Goal: Information Seeking & Learning: Understand process/instructions

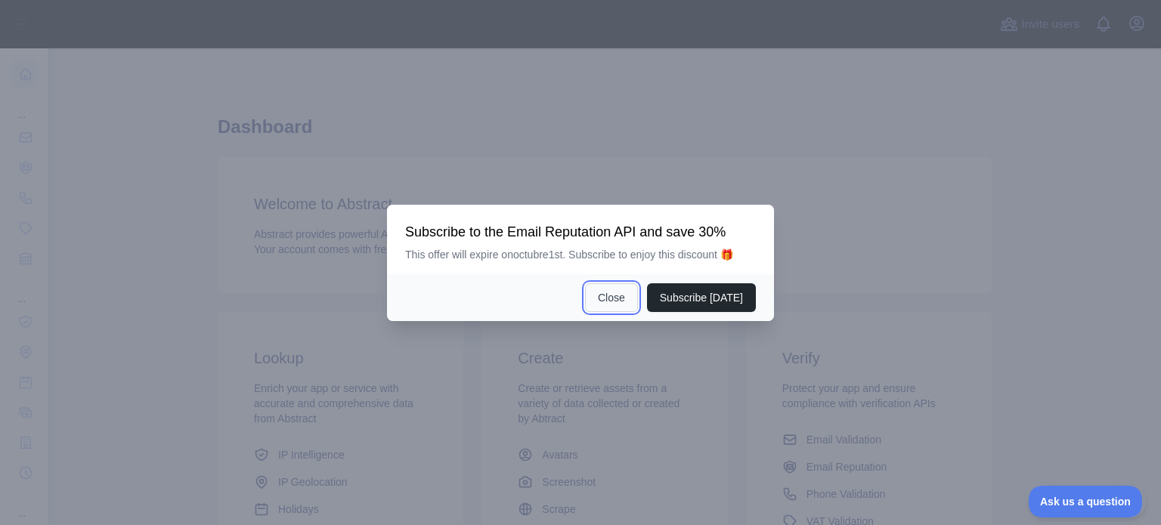
click at [614, 299] on button "Close" at bounding box center [611, 297] width 53 height 29
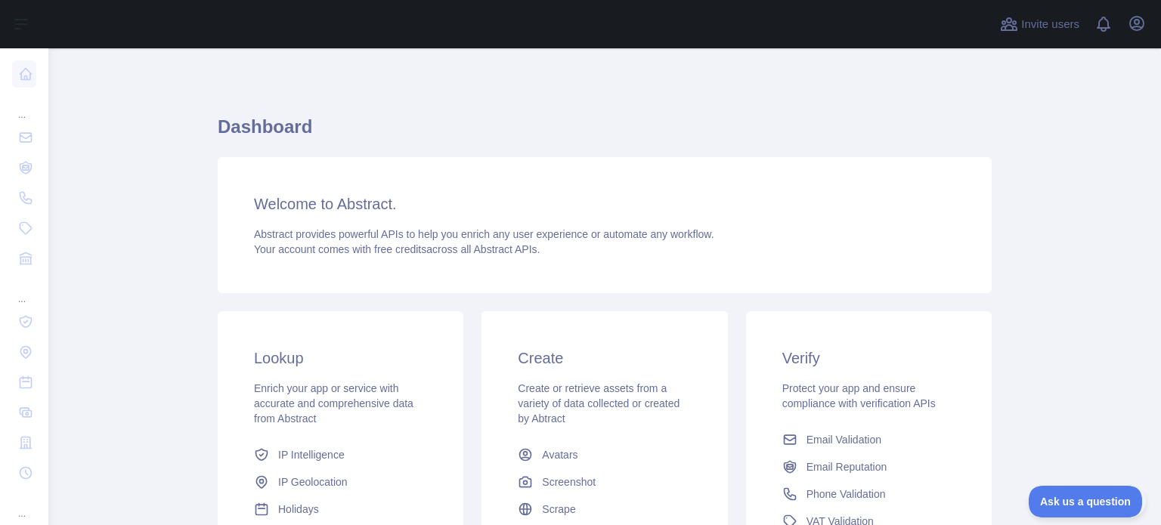
scroll to position [151, 0]
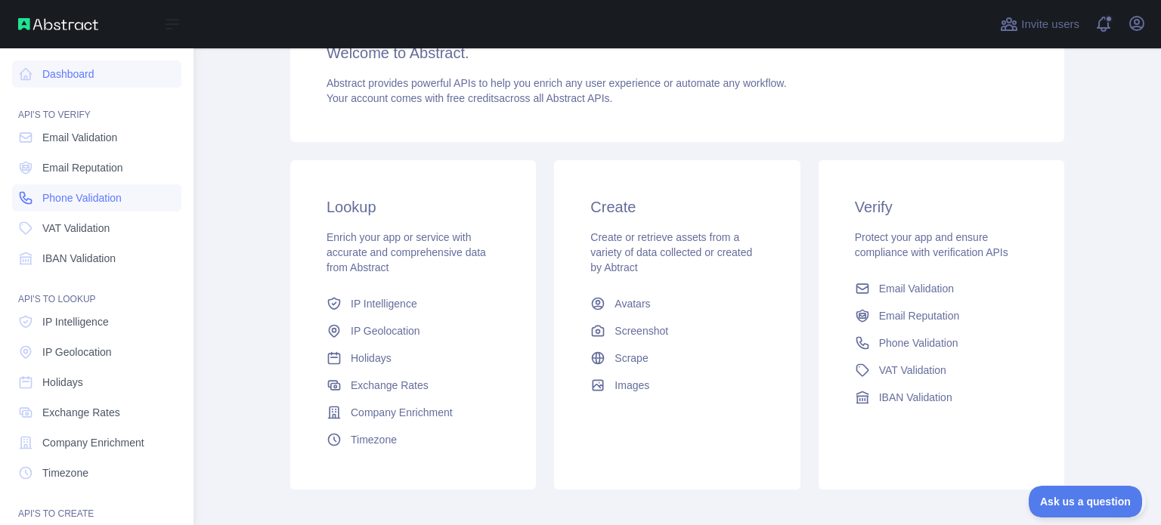
click at [110, 197] on span "Phone Validation" at bounding box center [81, 197] width 79 height 15
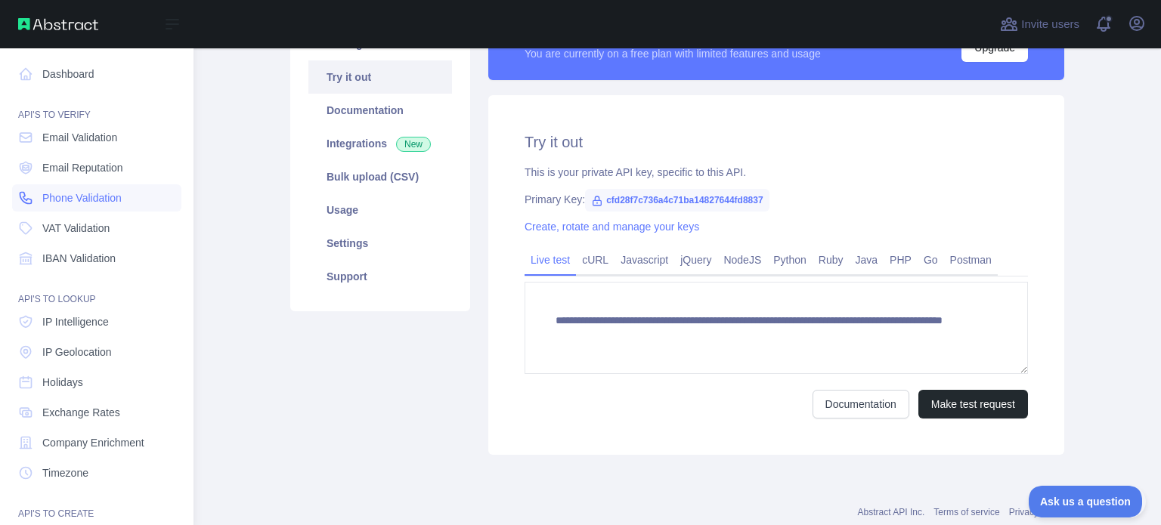
scroll to position [133, 0]
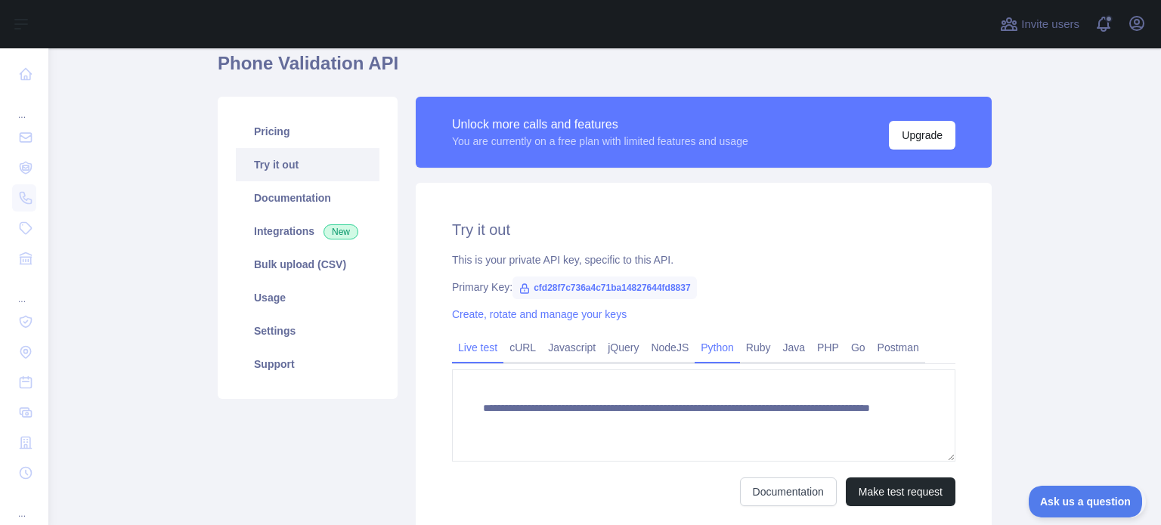
click at [697, 349] on link "Python" at bounding box center [716, 347] width 45 height 24
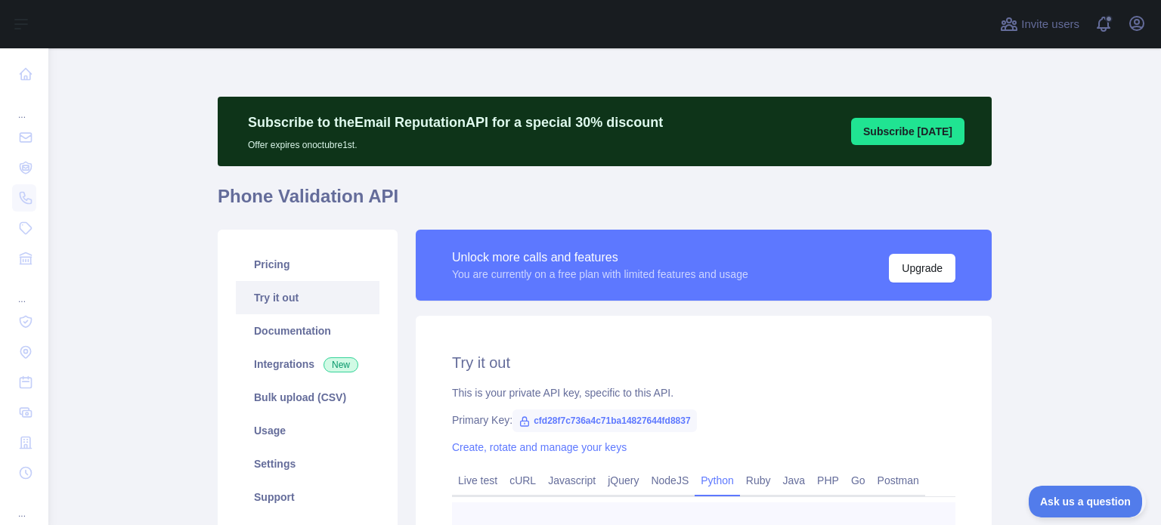
scroll to position [76, 0]
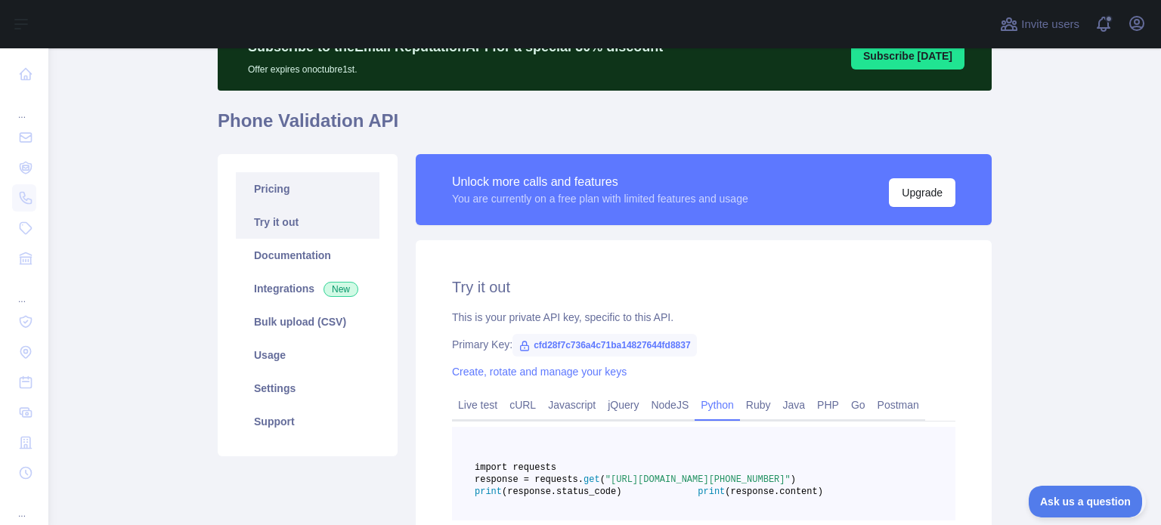
click at [300, 190] on link "Pricing" at bounding box center [308, 188] width 144 height 33
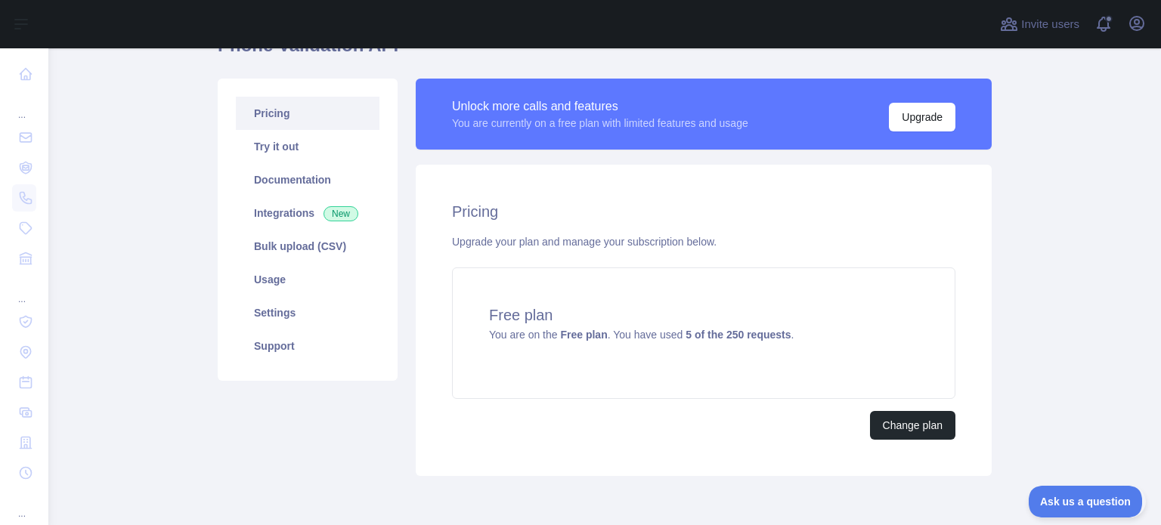
scroll to position [212, 0]
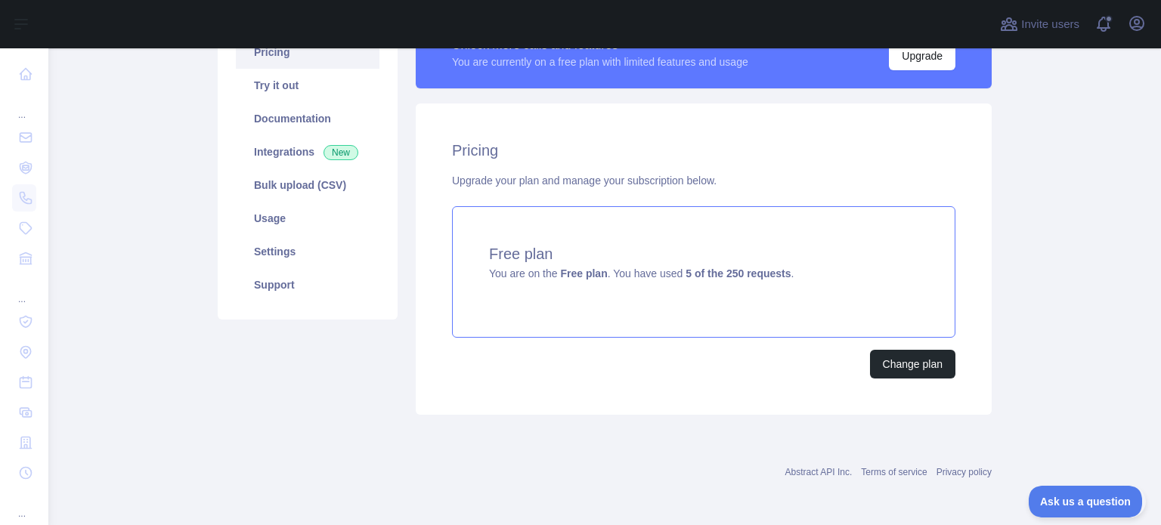
click at [640, 286] on div "Free plan You are on the Free plan . You have used 5 of the 250 requests ." at bounding box center [703, 271] width 503 height 131
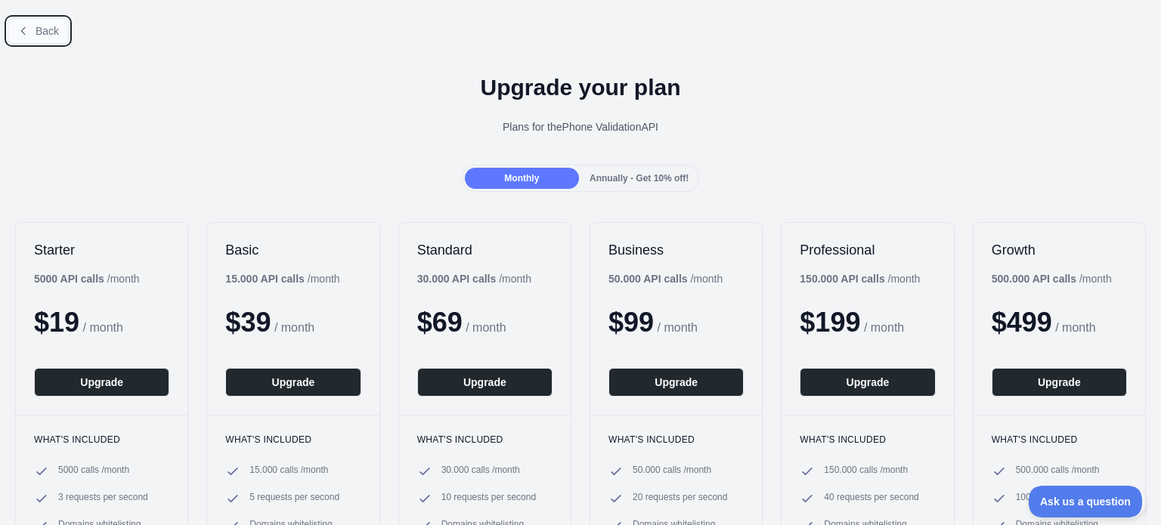
click at [32, 23] on button "Back" at bounding box center [38, 31] width 61 height 26
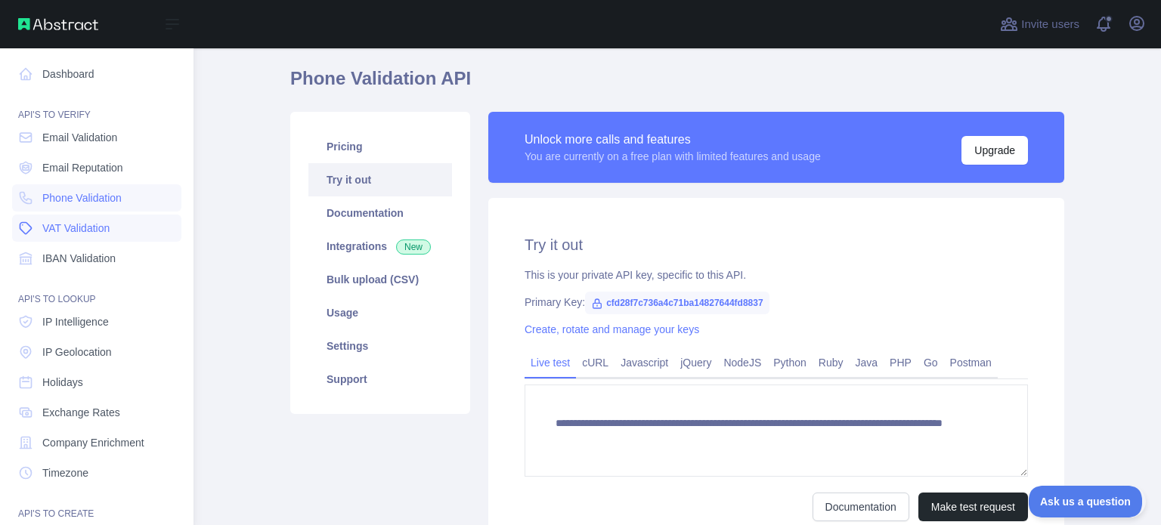
click at [84, 230] on span "VAT Validation" at bounding box center [75, 228] width 67 height 15
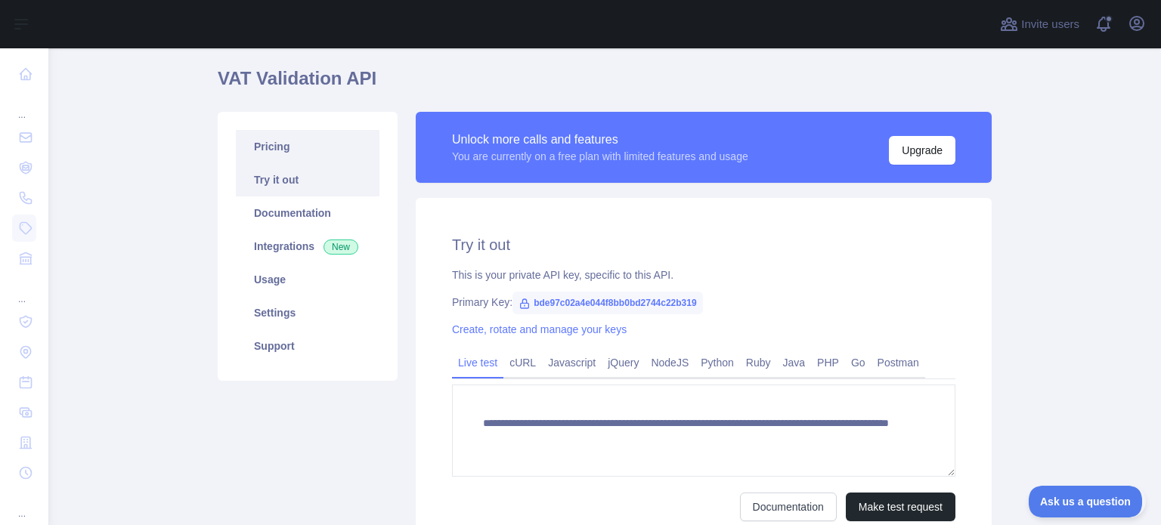
click at [273, 151] on link "Pricing" at bounding box center [308, 146] width 144 height 33
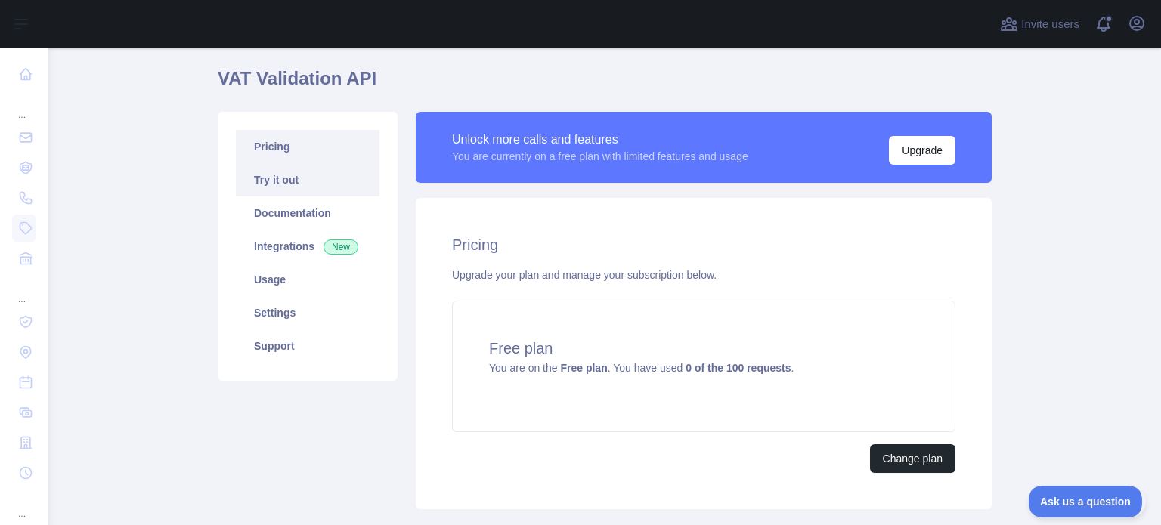
click at [274, 175] on link "Try it out" at bounding box center [308, 179] width 144 height 33
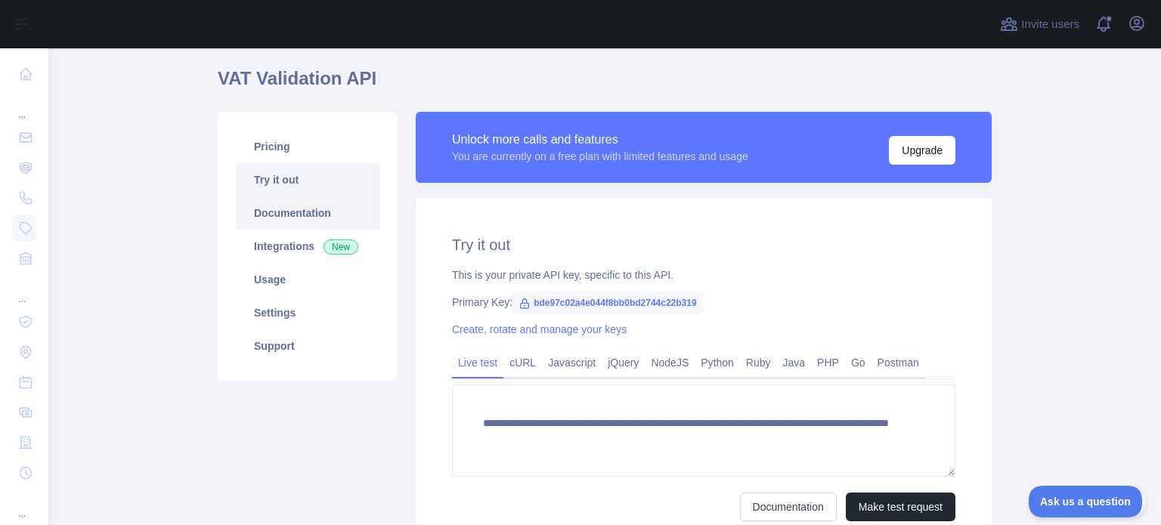
click at [280, 215] on link "Documentation" at bounding box center [308, 212] width 144 height 33
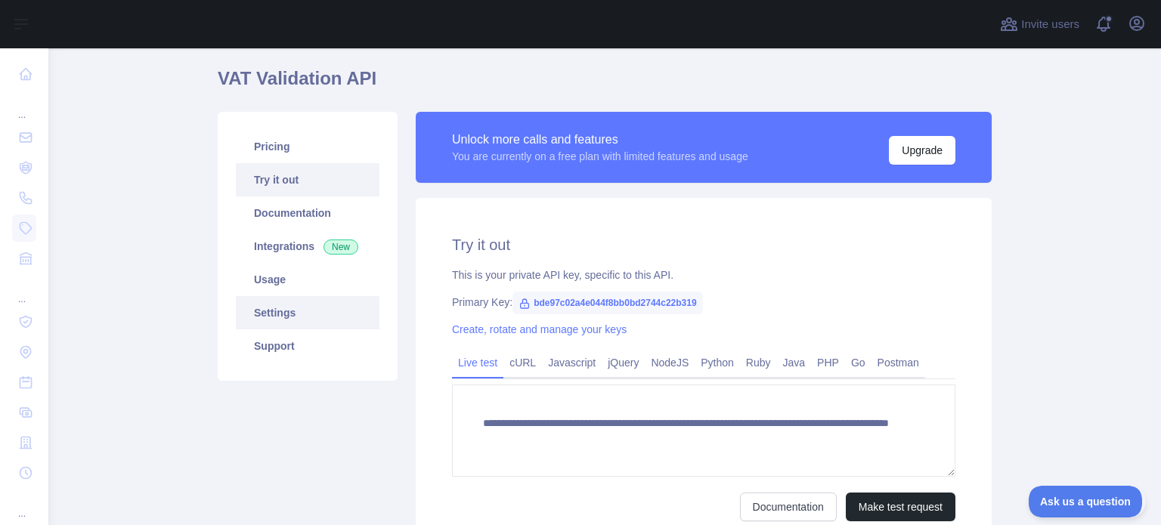
click at [278, 318] on link "Settings" at bounding box center [308, 312] width 144 height 33
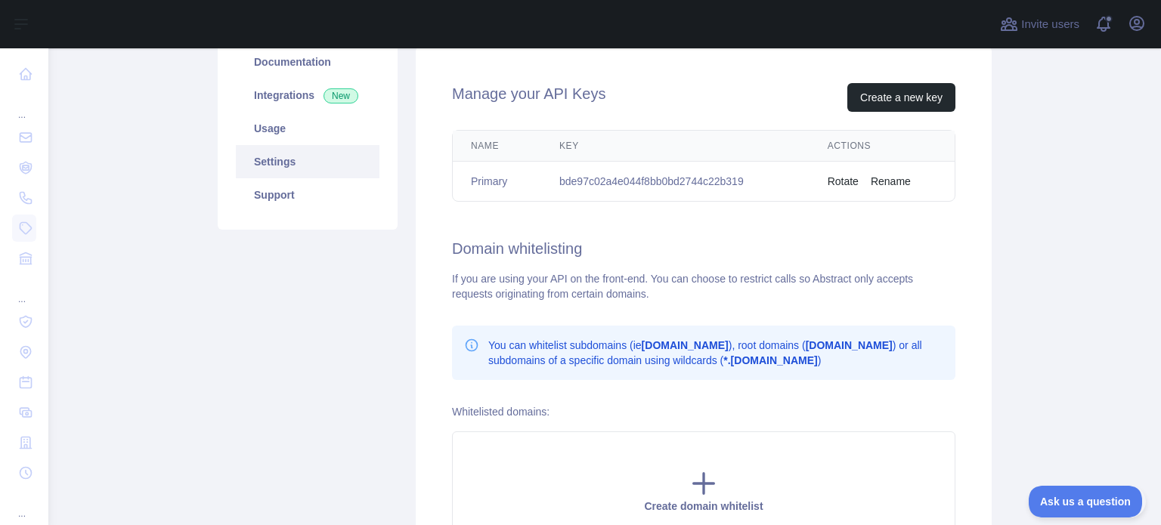
scroll to position [42, 0]
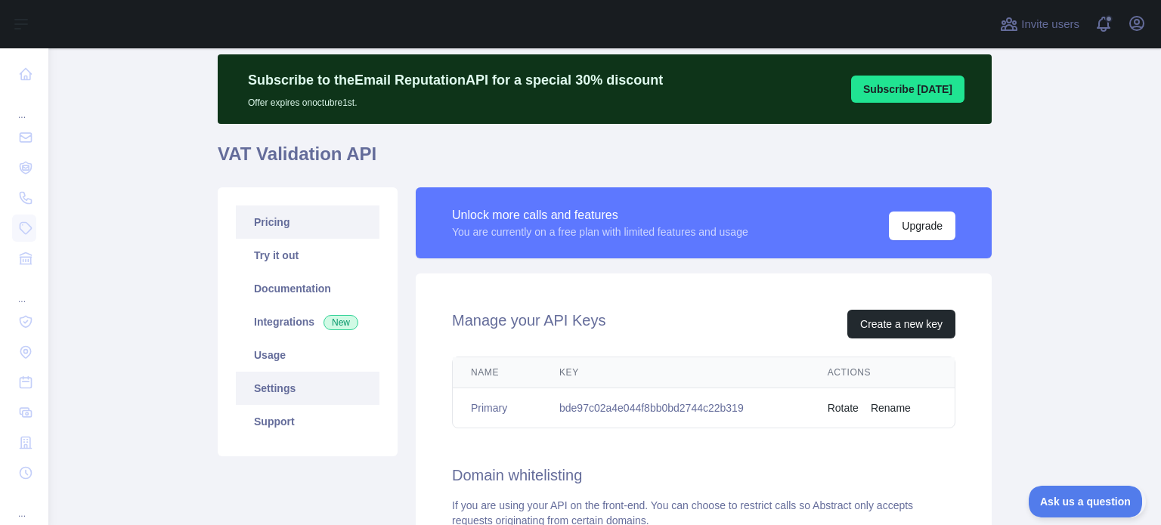
click at [302, 217] on link "Pricing" at bounding box center [308, 222] width 144 height 33
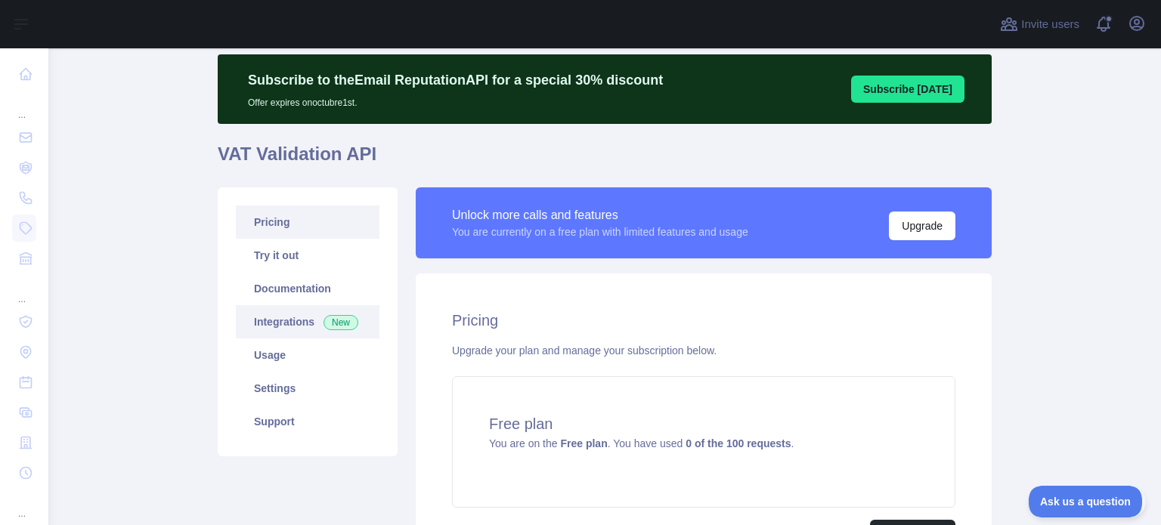
click at [280, 317] on link "Integrations New" at bounding box center [308, 321] width 144 height 33
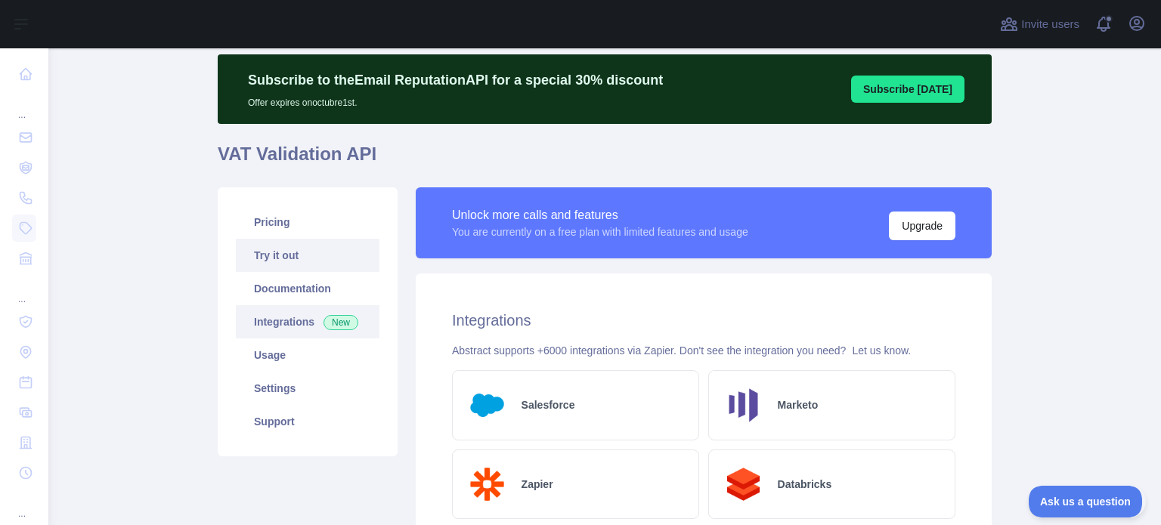
click at [272, 267] on link "Try it out" at bounding box center [308, 255] width 144 height 33
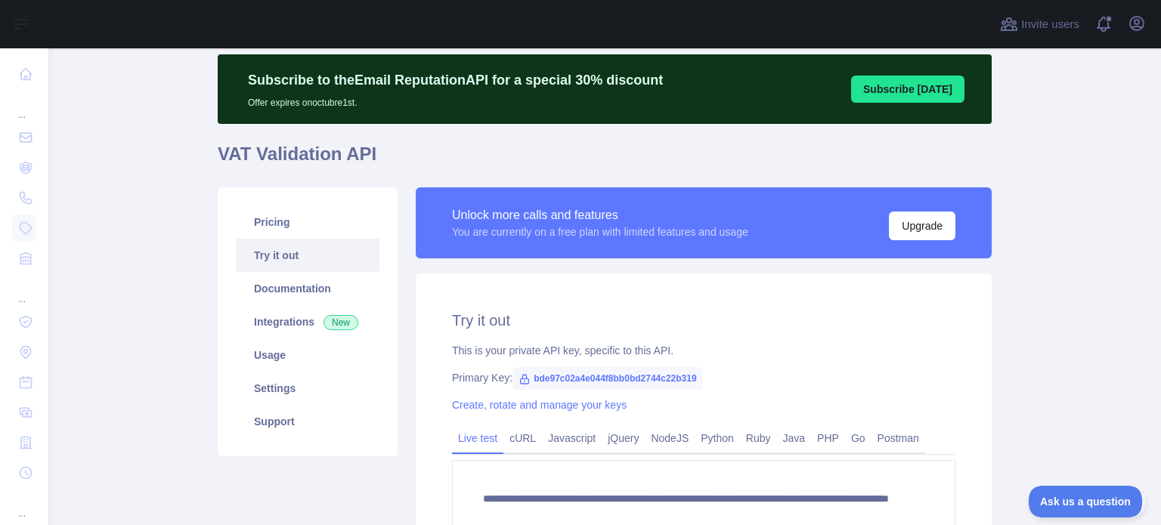
scroll to position [261, 0]
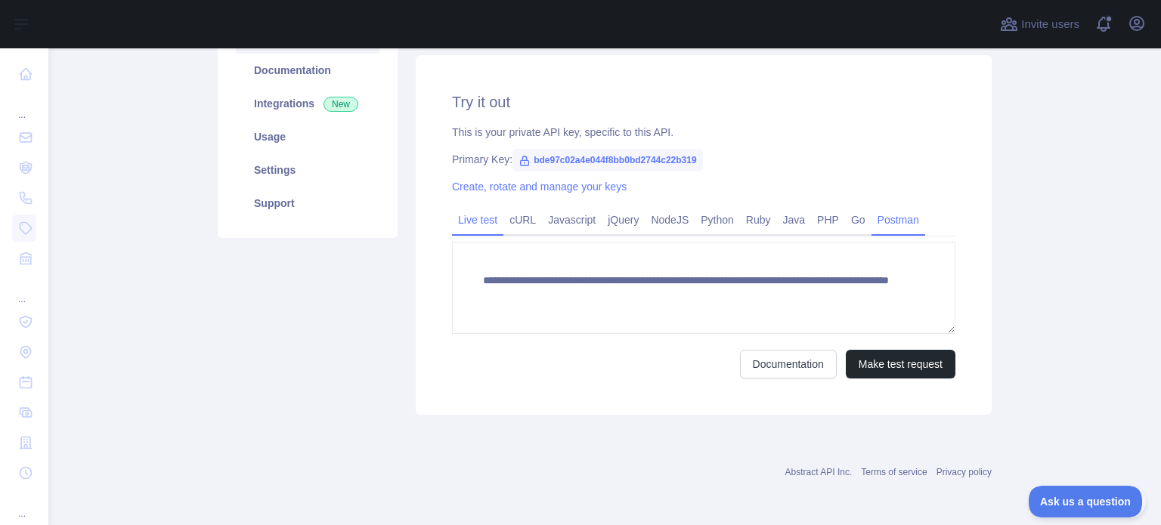
click at [892, 220] on link "Postman" at bounding box center [898, 220] width 54 height 24
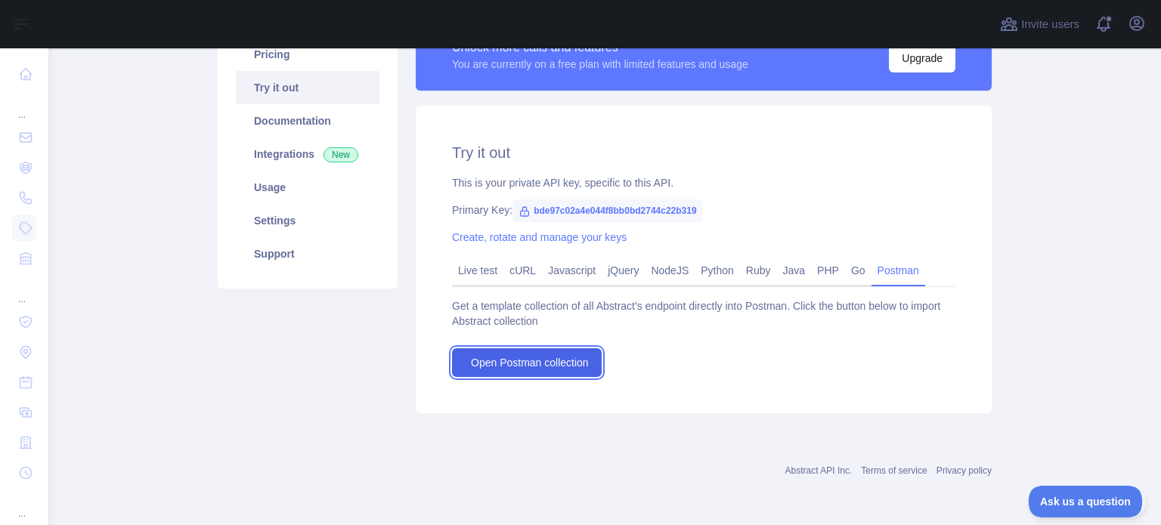
click at [531, 354] on link "Open Postman collection" at bounding box center [527, 362] width 150 height 29
click at [566, 205] on span "bde97c02a4e044f8bb0bd2744c22b319" at bounding box center [607, 210] width 190 height 23
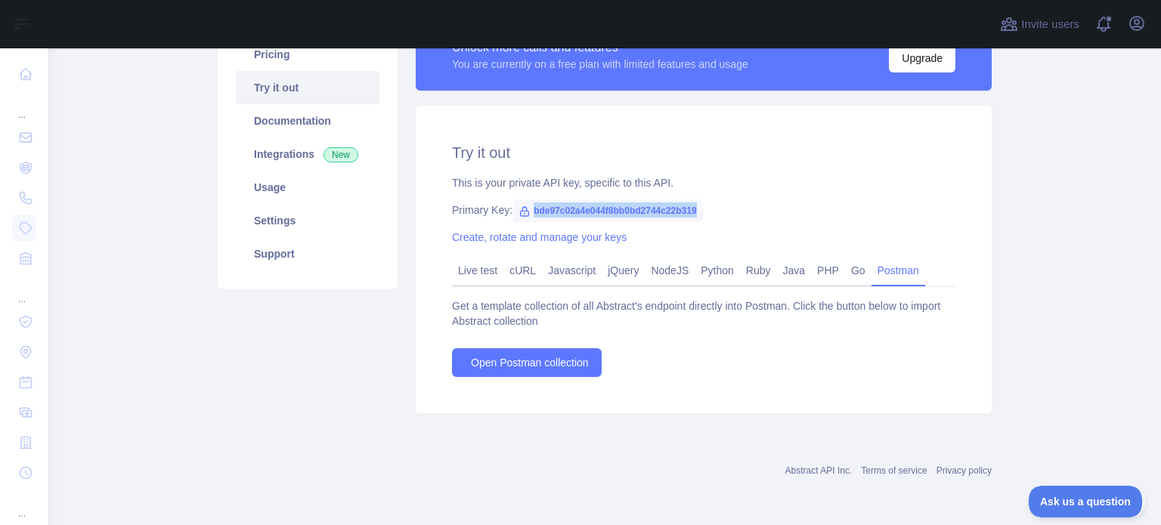
click at [566, 205] on span "bde97c02a4e044f8bb0bd2744c22b319" at bounding box center [607, 210] width 190 height 23
copy span "bde97c02a4e044f8bb0bd2744c22b319"
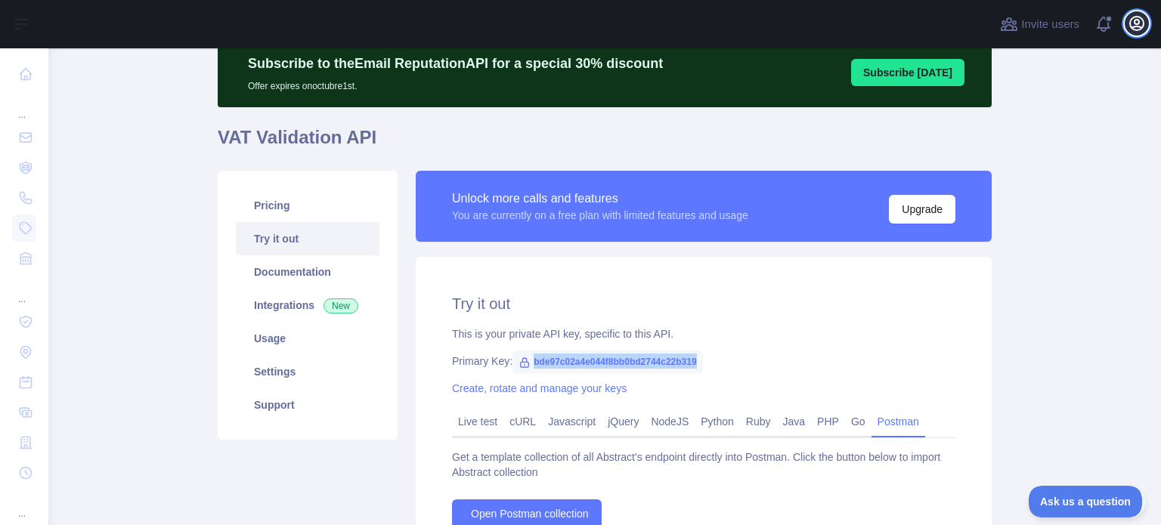
click at [1135, 25] on icon "button" at bounding box center [1136, 23] width 18 height 18
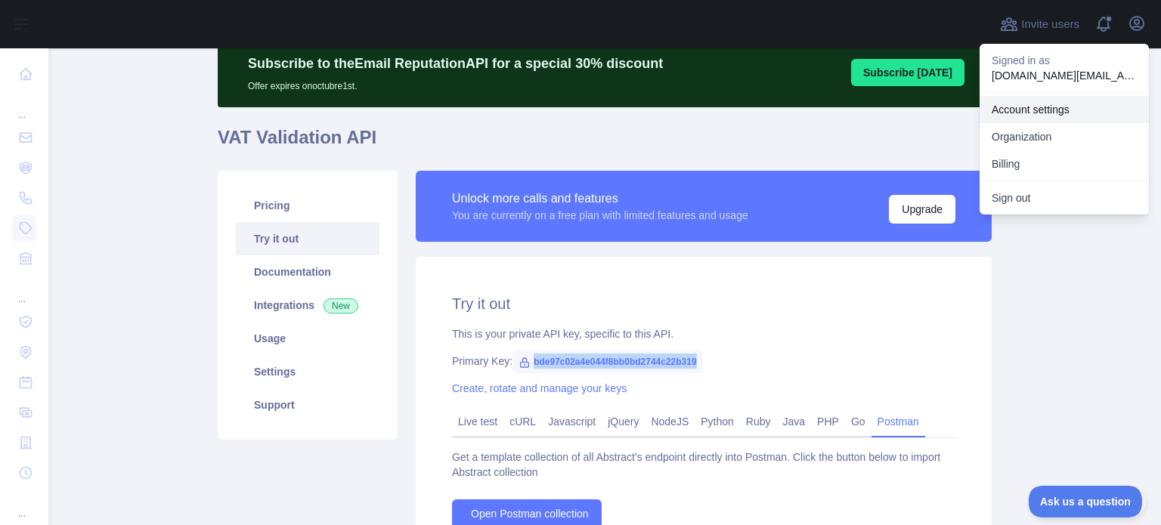
click at [1022, 110] on link "Account settings" at bounding box center [1063, 109] width 169 height 27
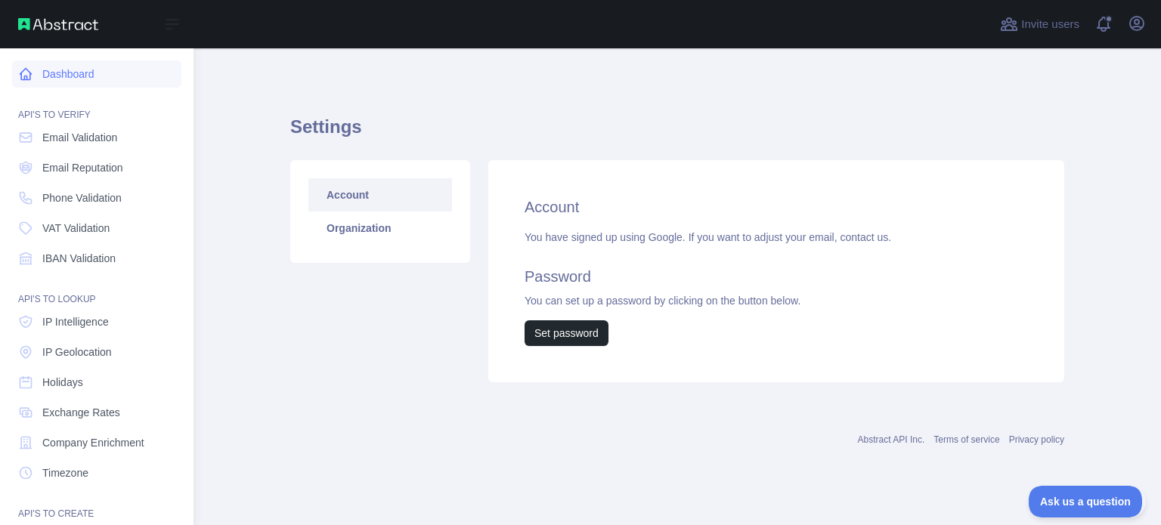
click at [62, 75] on link "Dashboard" at bounding box center [96, 73] width 169 height 27
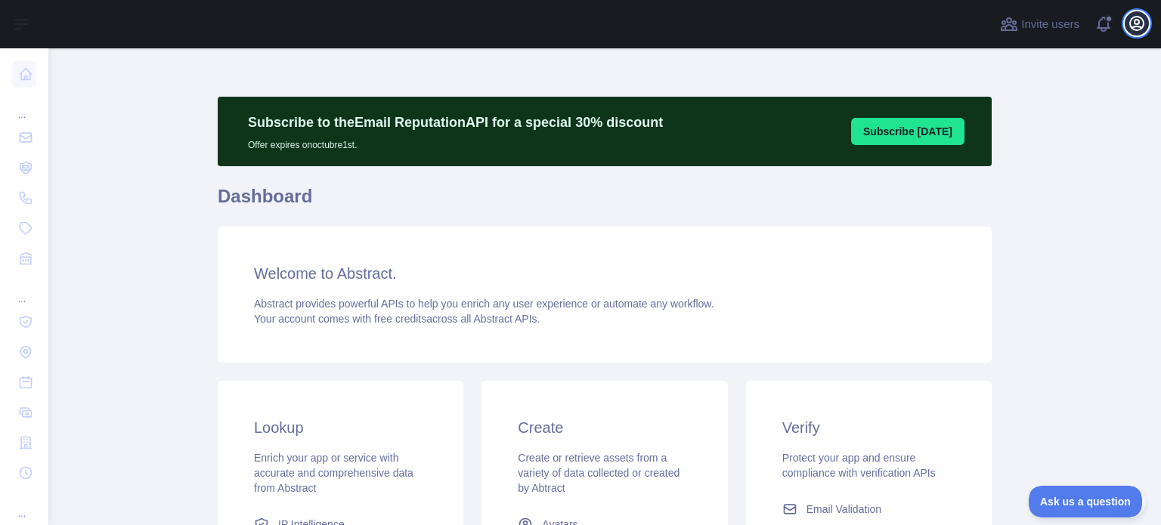
click at [1136, 26] on icon "button" at bounding box center [1137, 24] width 14 height 14
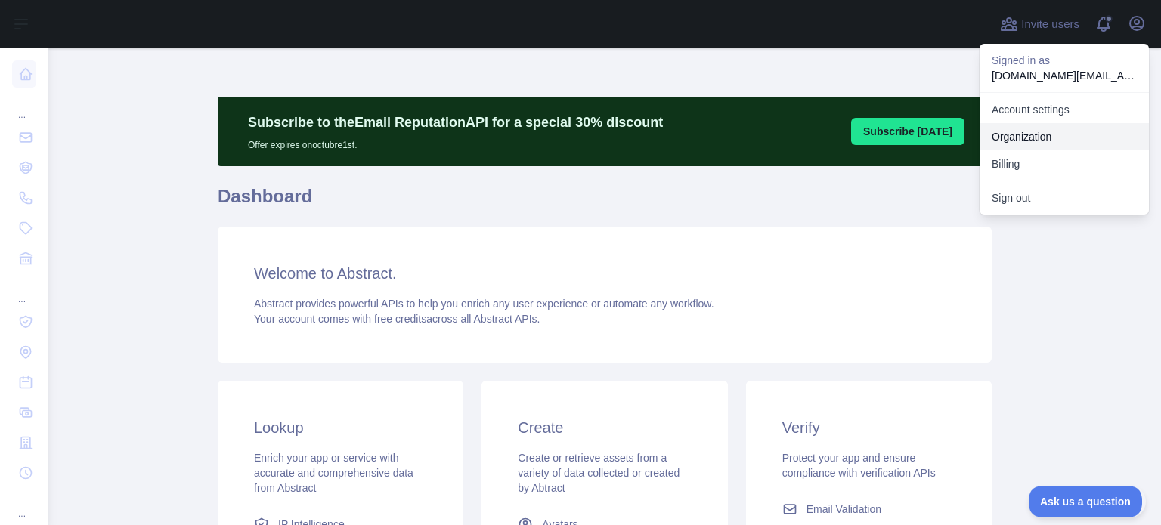
click at [1022, 134] on link "Organization" at bounding box center [1063, 136] width 169 height 27
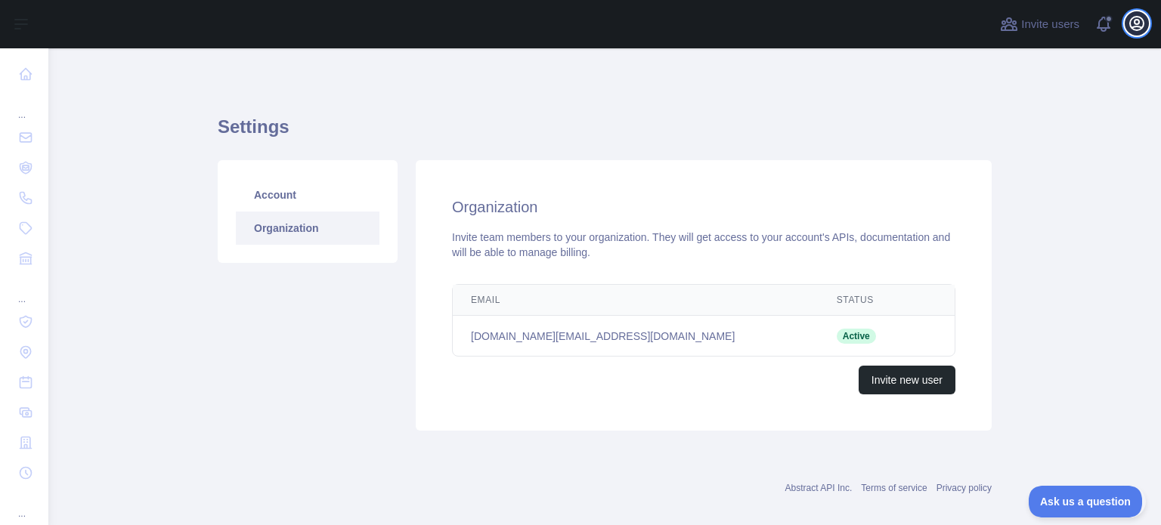
click at [1139, 25] on icon "button" at bounding box center [1136, 23] width 18 height 18
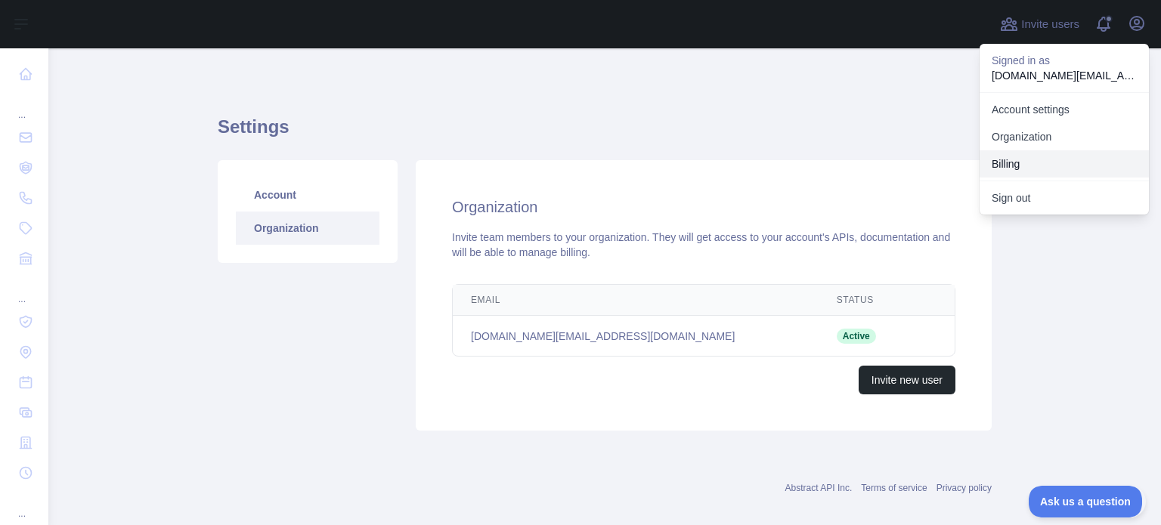
click at [1016, 162] on button "Billing" at bounding box center [1063, 163] width 169 height 27
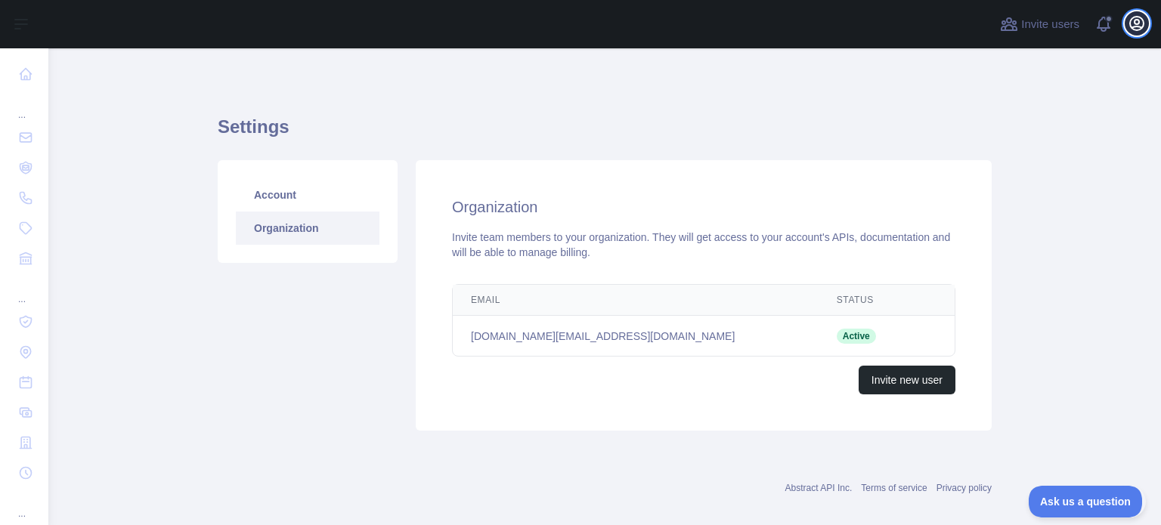
click at [1130, 29] on icon "button" at bounding box center [1136, 23] width 18 height 18
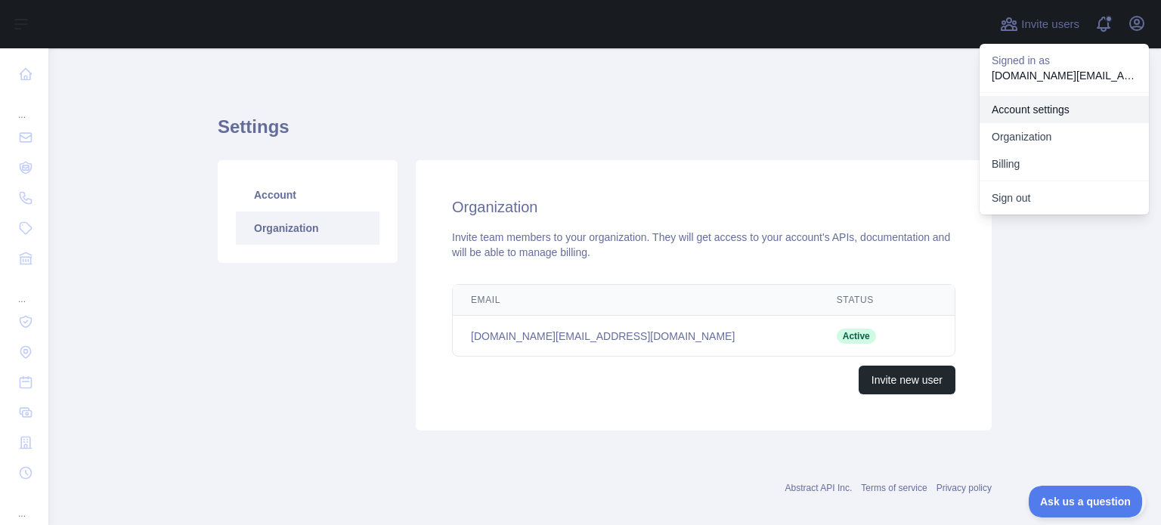
click at [1016, 112] on link "Account settings" at bounding box center [1063, 109] width 169 height 27
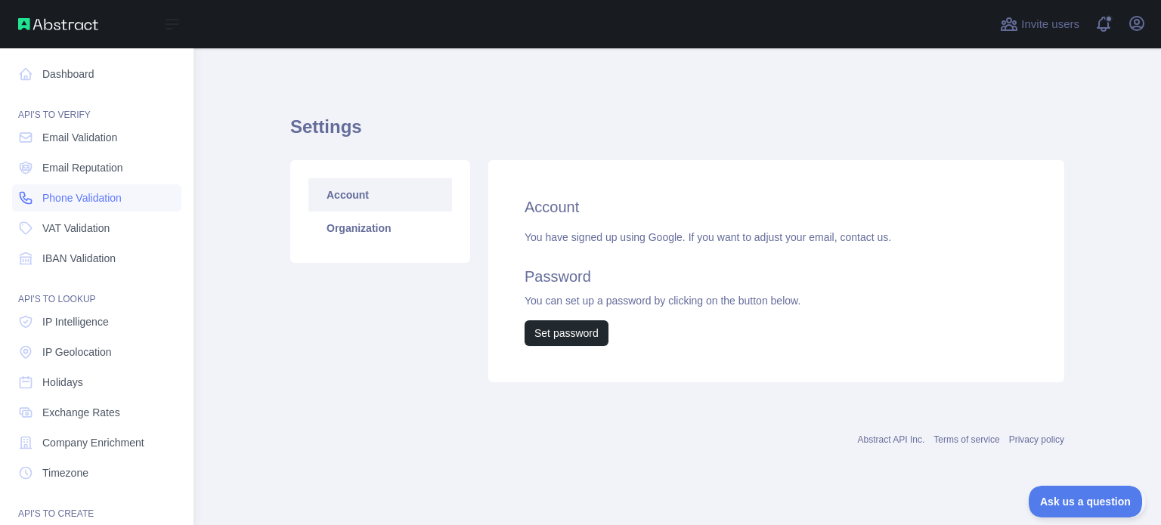
click at [73, 201] on span "Phone Validation" at bounding box center [81, 197] width 79 height 15
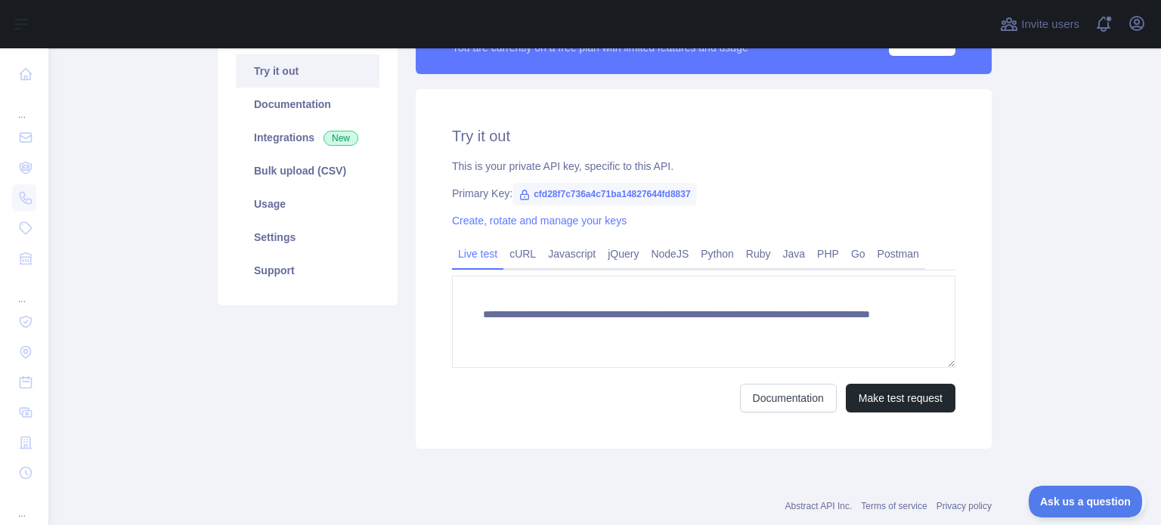
scroll to position [151, 0]
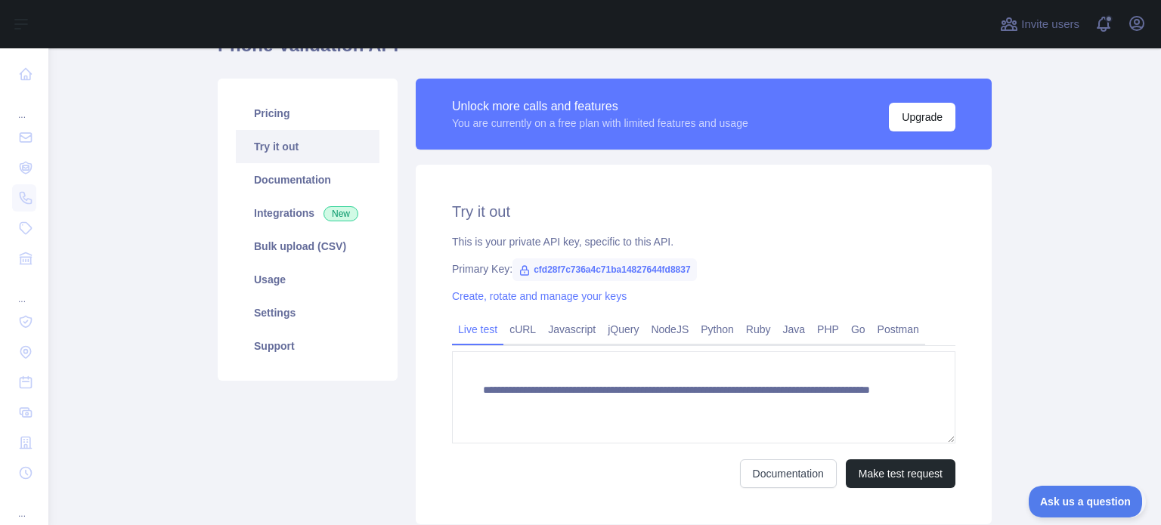
click at [629, 274] on span "cfd28f7c736a4c71ba14827644fd8837" at bounding box center [604, 269] width 184 height 23
copy span "cfd28f7c736a4c71ba14827644fd8837"
